Goal: Find specific page/section: Find specific page/section

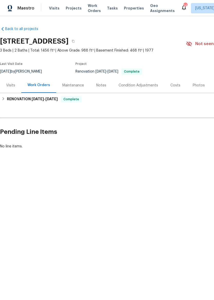
click at [12, 88] on div "Visits" at bounding box center [10, 85] width 21 height 15
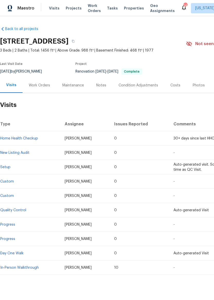
click at [21, 10] on span "Maestro" at bounding box center [25, 8] width 17 height 5
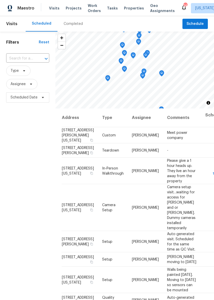
click at [127, 10] on span "Properties" at bounding box center [134, 8] width 20 height 5
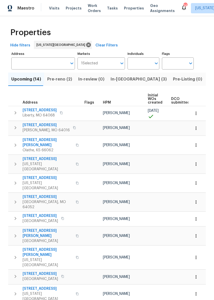
click at [64, 79] on span "Pre-reno (2)" at bounding box center [59, 79] width 25 height 7
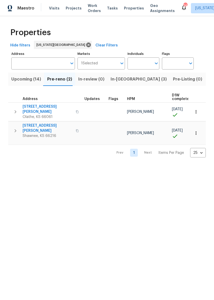
click at [95, 81] on span "In-review (0)" at bounding box center [91, 79] width 26 height 7
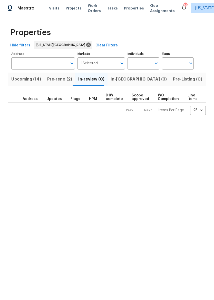
click at [124, 80] on span "In-reno (3)" at bounding box center [139, 79] width 56 height 7
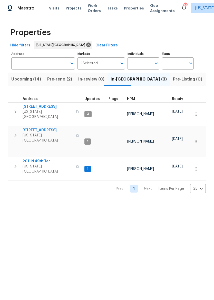
click at [15, 133] on icon "button" at bounding box center [15, 136] width 6 height 6
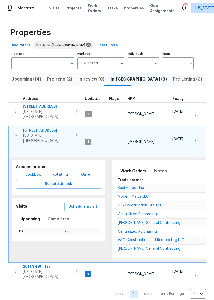
click at [33, 170] on button "Lockbox" at bounding box center [33, 175] width 20 height 10
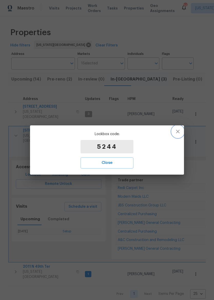
click at [183, 133] on button "button" at bounding box center [178, 132] width 12 height 12
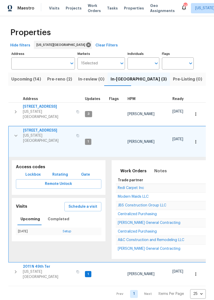
click at [21, 9] on span "Maestro" at bounding box center [25, 8] width 17 height 5
